Goal: Navigation & Orientation: Find specific page/section

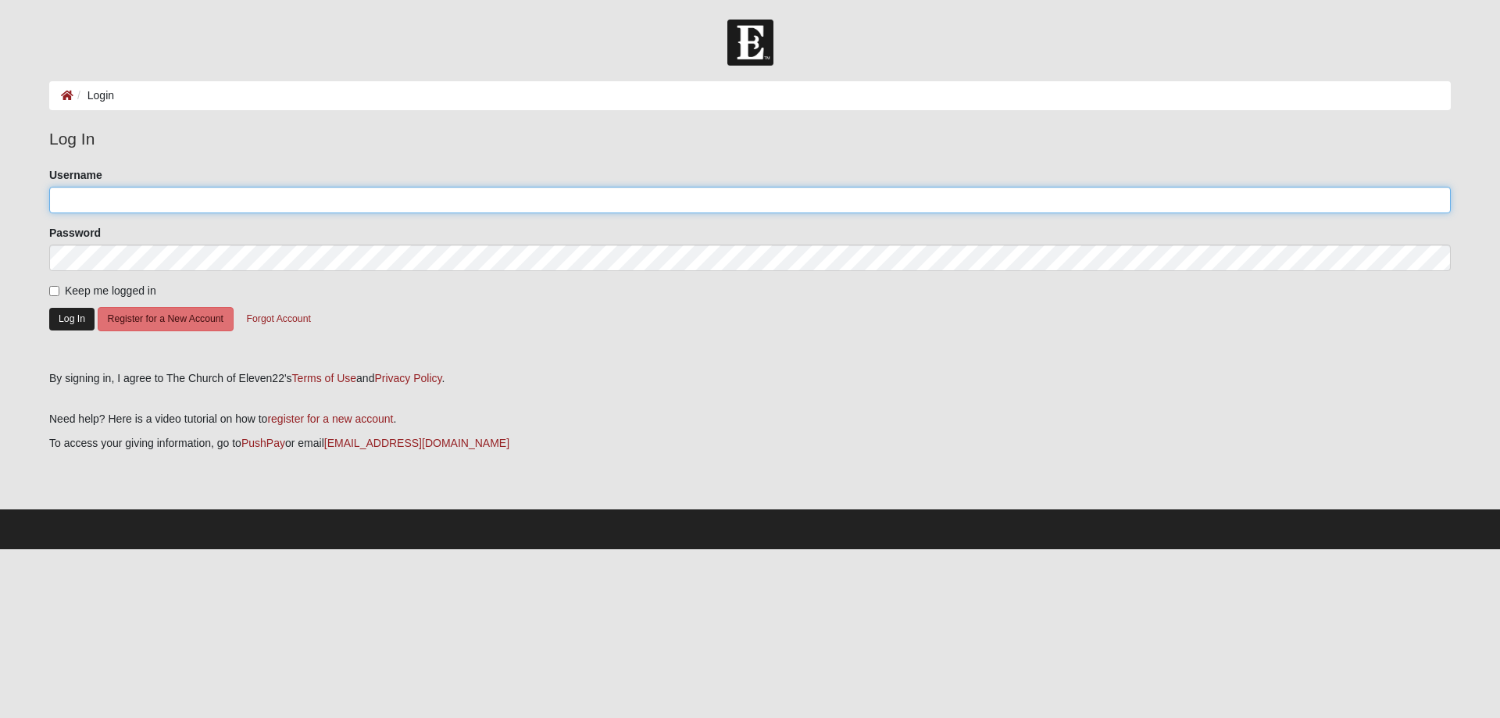
type input "KatDonaldson1"
click at [64, 318] on button "Log In" at bounding box center [71, 319] width 45 height 23
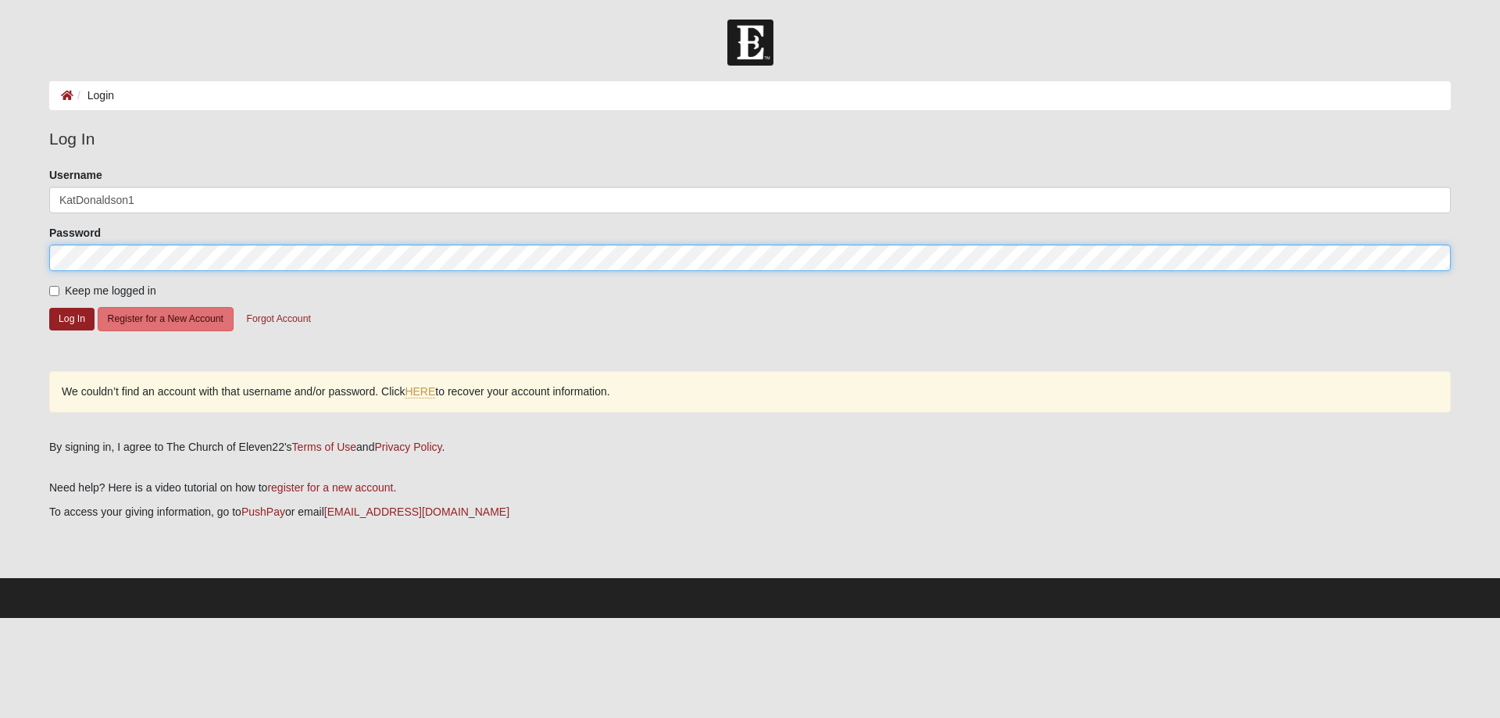
click at [12, 246] on form "Log In Login Login Error Log In Please correct the following: Username KatDonal…" at bounding box center [750, 319] width 1500 height 598
click at [49, 308] on button "Log In" at bounding box center [71, 319] width 45 height 23
click at [36, 255] on form "Log In Login Login Error Log In Please correct the following: Username KatDonal…" at bounding box center [750, 319] width 1500 height 598
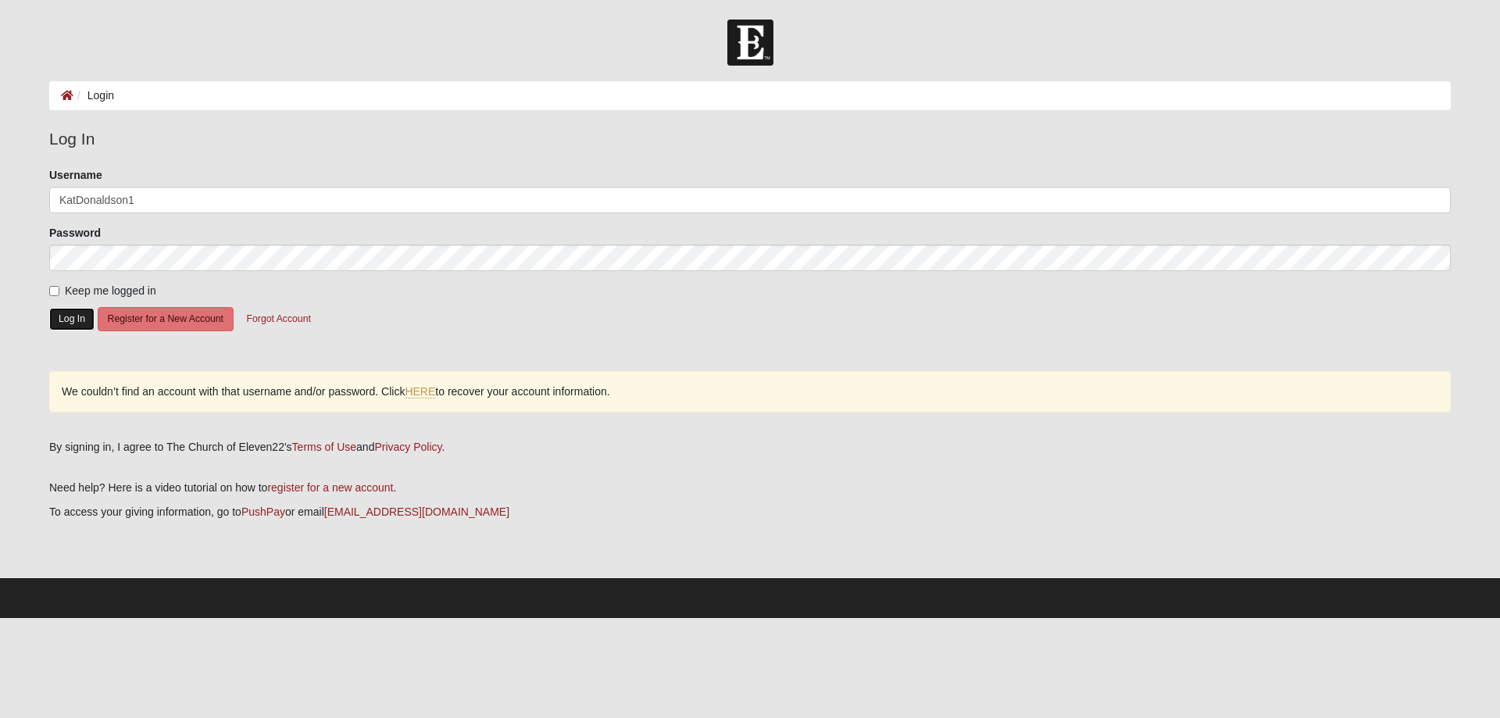
click at [72, 322] on button "Log In" at bounding box center [71, 319] width 45 height 23
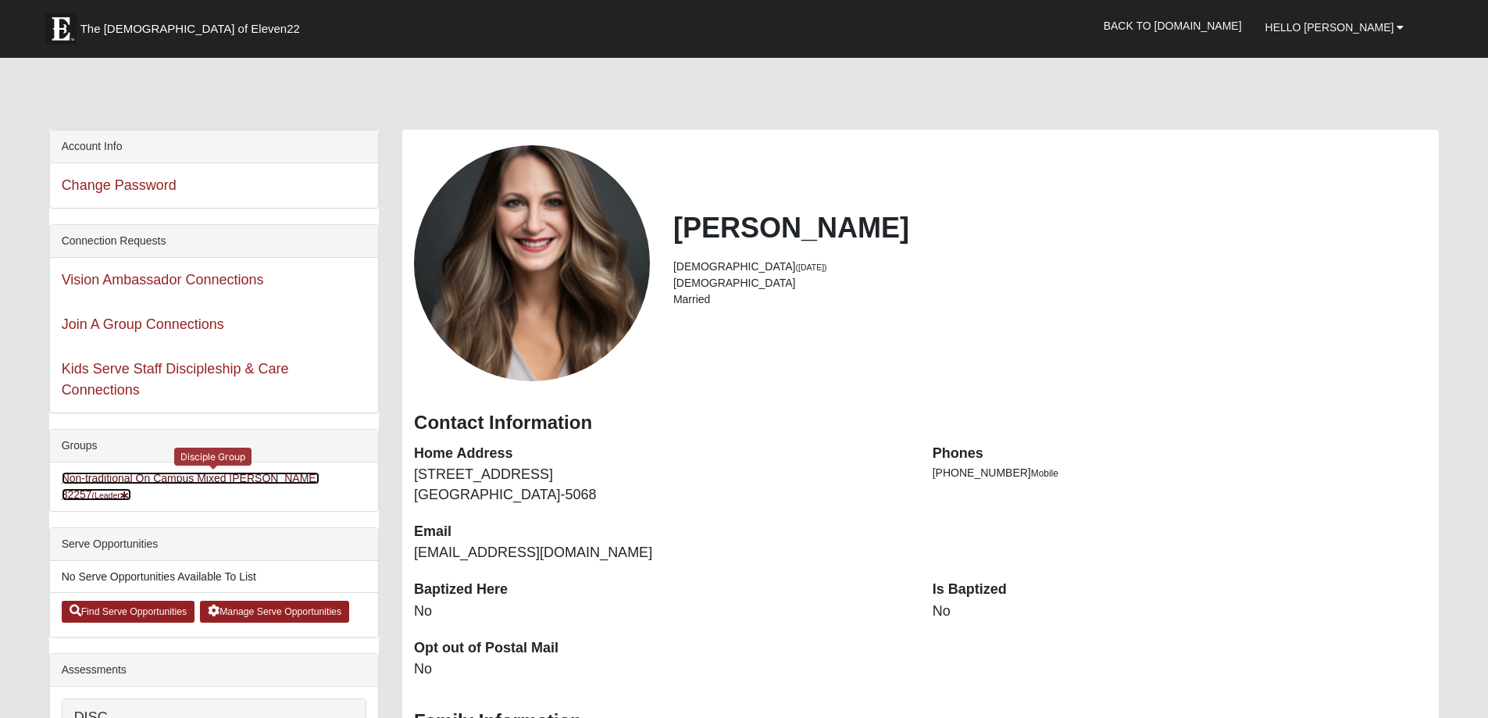
click at [218, 476] on link "Non-traditional On Campus Mixed [PERSON_NAME] 32257 (Leader )" at bounding box center [191, 486] width 258 height 29
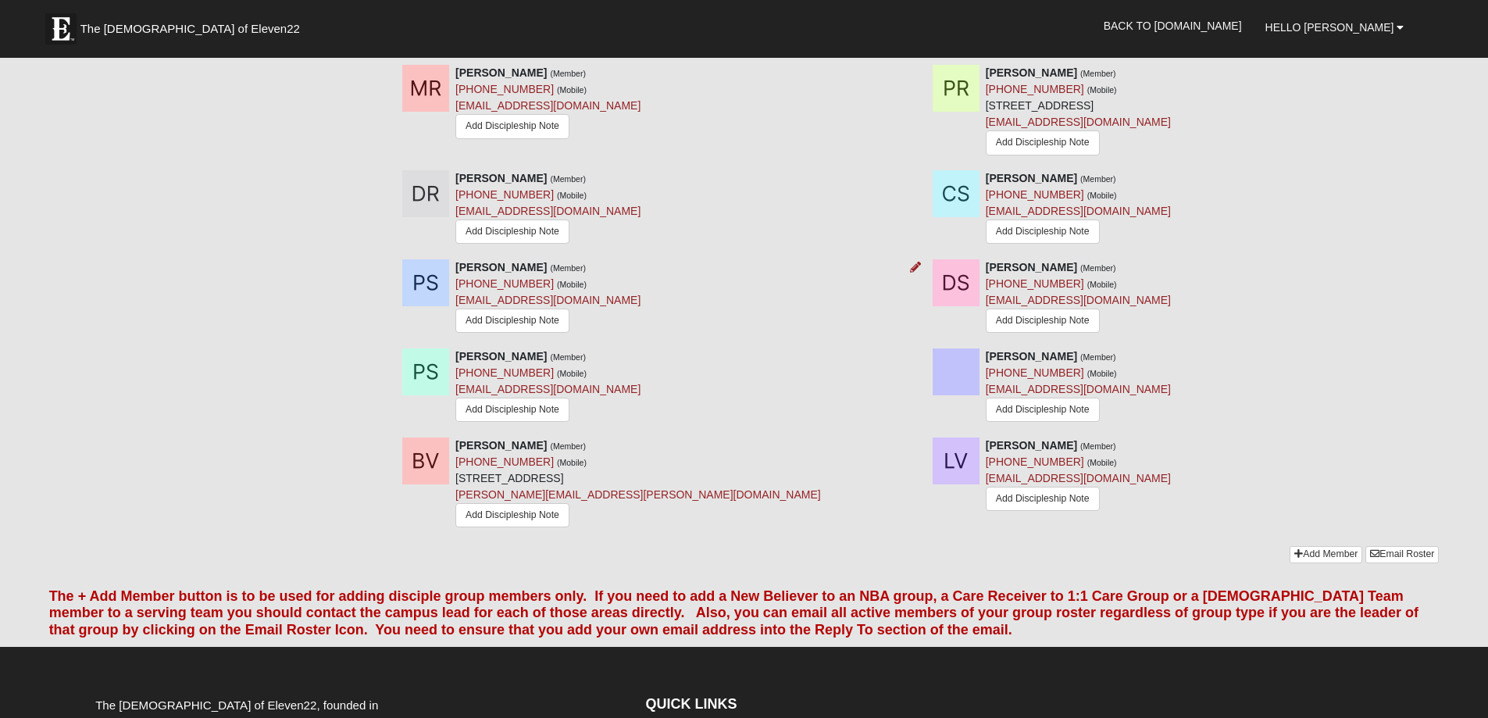
scroll to position [2187, 0]
